Goal: Find contact information: Obtain details needed to contact an individual or organization

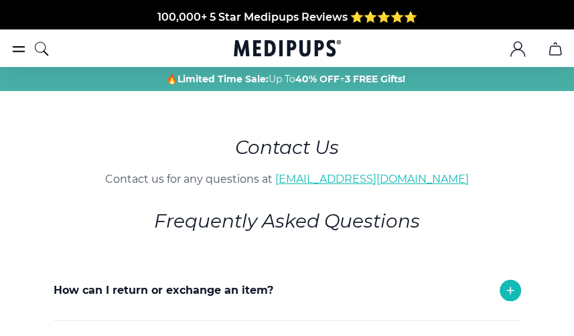
click at [394, 180] on link "[EMAIL_ADDRESS][DOMAIN_NAME]" at bounding box center [372, 179] width 194 height 13
click at [370, 182] on link "[EMAIL_ADDRESS][DOMAIN_NAME]" at bounding box center [372, 179] width 194 height 13
click at [372, 181] on link "[EMAIL_ADDRESS][DOMAIN_NAME]" at bounding box center [372, 179] width 194 height 13
click at [344, 173] on link "[EMAIL_ADDRESS][DOMAIN_NAME]" at bounding box center [372, 179] width 194 height 13
click at [347, 182] on link "[EMAIL_ADDRESS][DOMAIN_NAME]" at bounding box center [372, 179] width 194 height 13
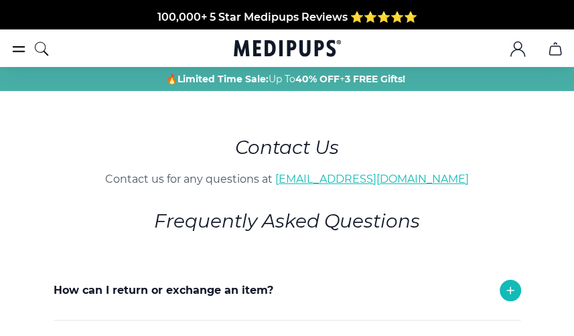
click at [355, 181] on link "[EMAIL_ADDRESS][DOMAIN_NAME]" at bounding box center [372, 179] width 194 height 13
click at [383, 184] on link "[EMAIL_ADDRESS][DOMAIN_NAME]" at bounding box center [372, 179] width 194 height 13
click at [423, 182] on link "[EMAIL_ADDRESS][DOMAIN_NAME]" at bounding box center [372, 179] width 194 height 13
click at [450, 180] on p "Contact us for any questions at [EMAIL_ADDRESS][DOMAIN_NAME]" at bounding box center [287, 179] width 545 height 16
click at [416, 175] on link "[EMAIL_ADDRESS][DOMAIN_NAME]" at bounding box center [372, 179] width 194 height 13
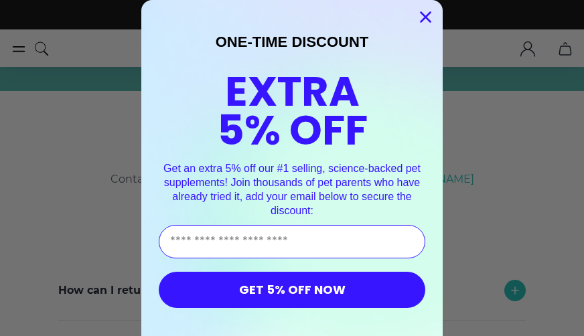
drag, startPoint x: 418, startPoint y: 16, endPoint x: 406, endPoint y: 17, distance: 12.1
